Goal: Navigation & Orientation: Find specific page/section

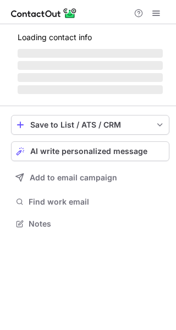
scroll to position [230, 176]
